Goal: Navigation & Orientation: Find specific page/section

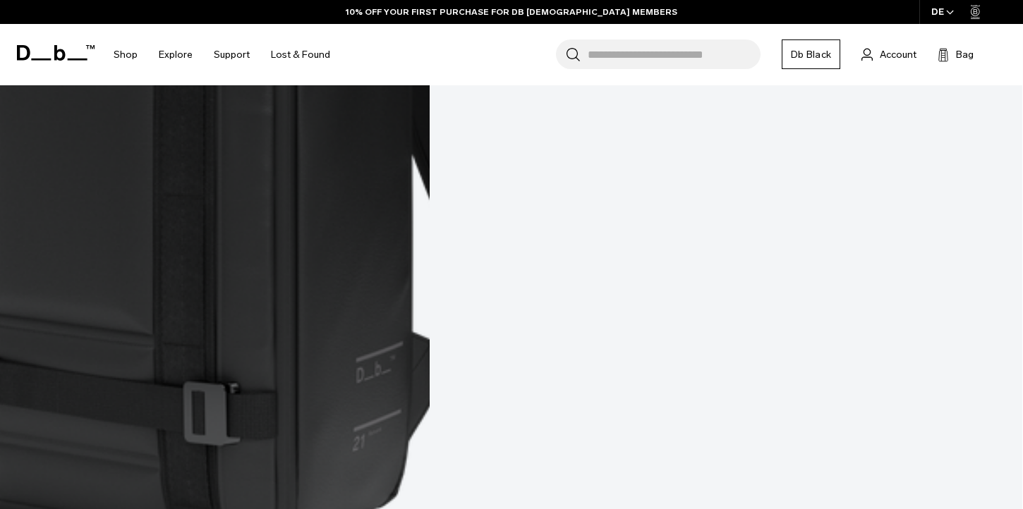
scroll to position [3420, 0]
drag, startPoint x: 737, startPoint y: 345, endPoint x: 614, endPoint y: 332, distance: 124.1
drag, startPoint x: 557, startPoint y: 331, endPoint x: 720, endPoint y: 322, distance: 163.9
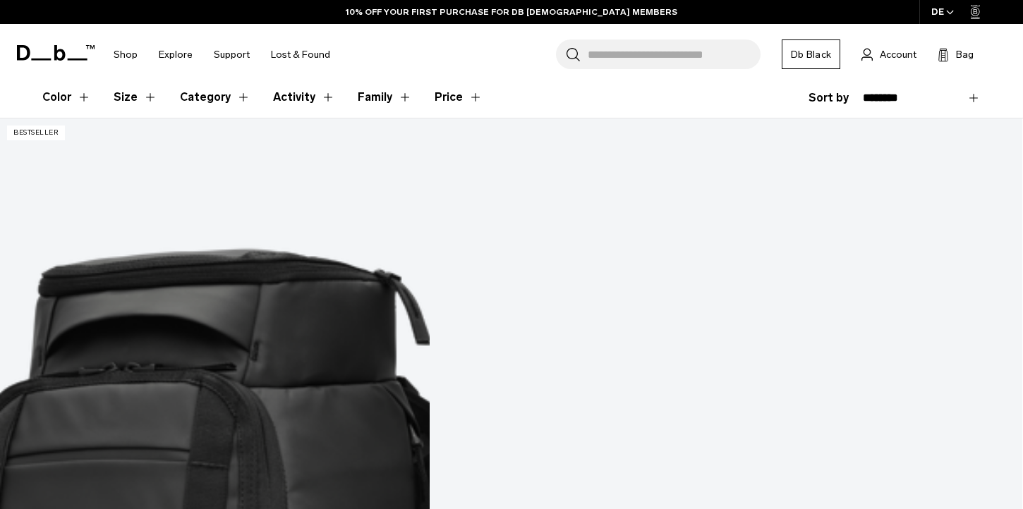
scroll to position [320, 0]
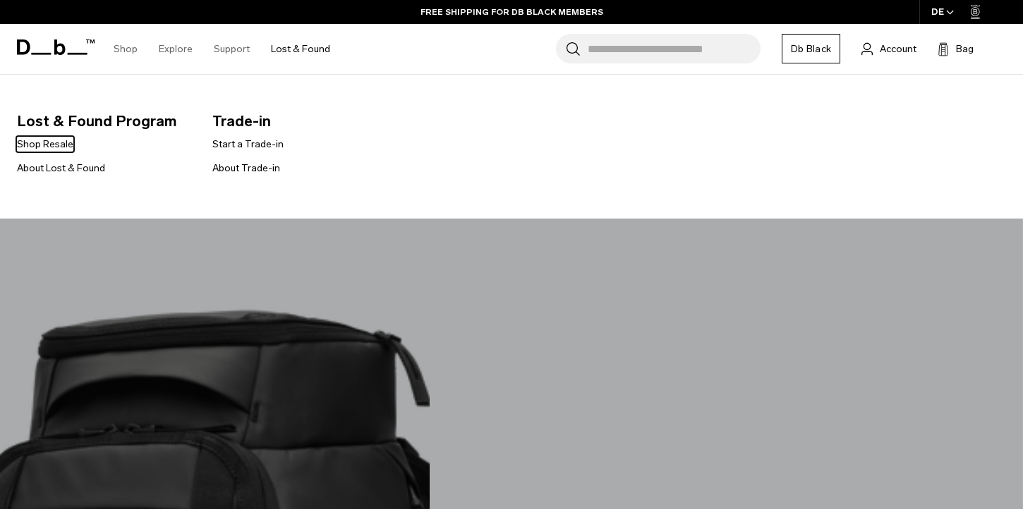
click at [313, 56] on link "Lost & Found" at bounding box center [300, 49] width 59 height 50
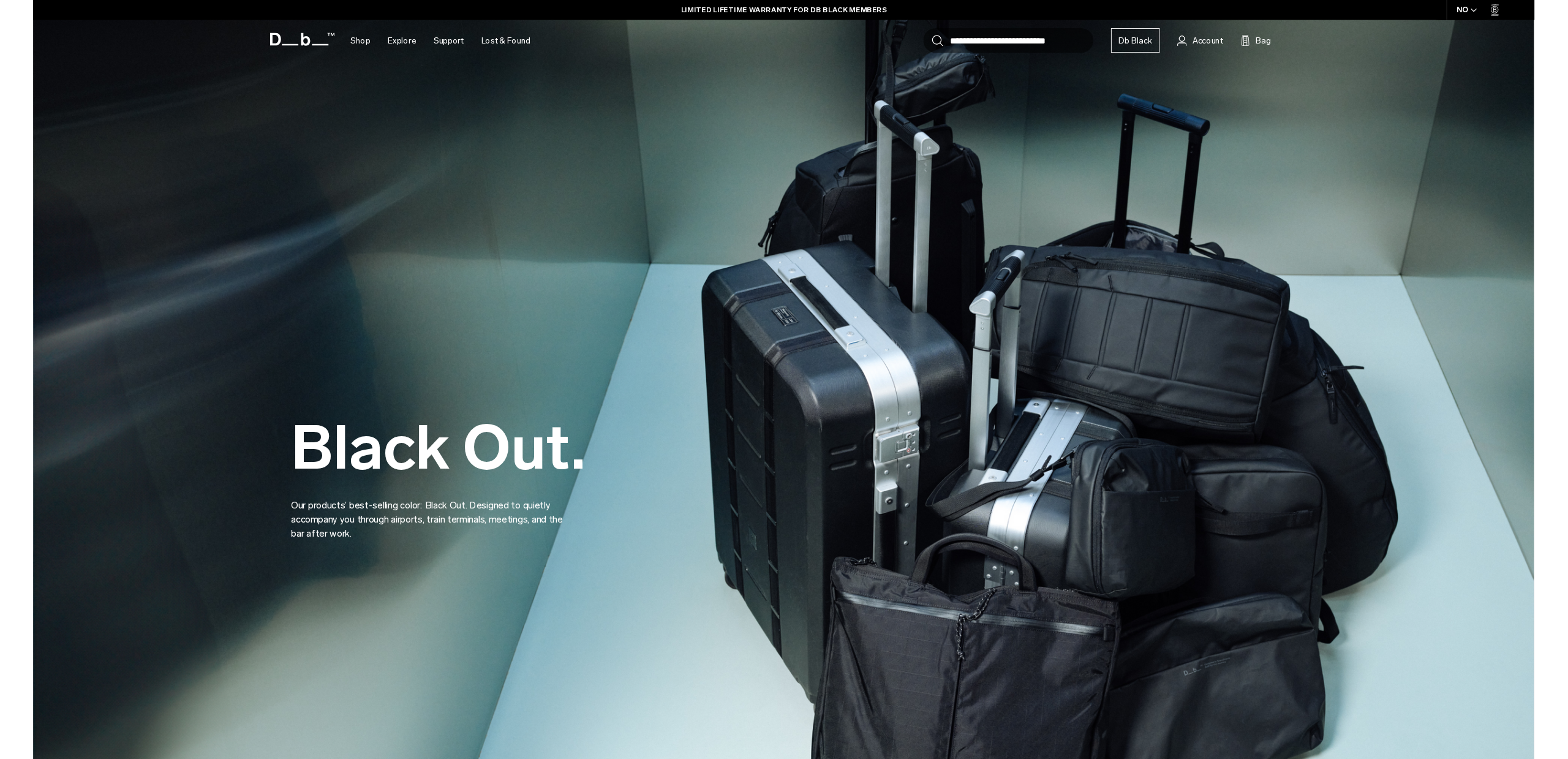
scroll to position [1, 0]
